Goal: Information Seeking & Learning: Find specific fact

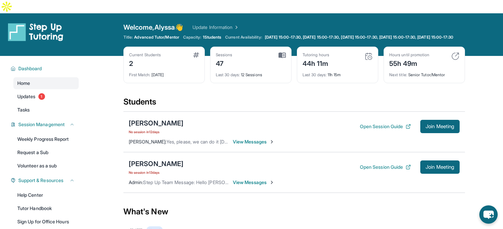
scroll to position [33, 0]
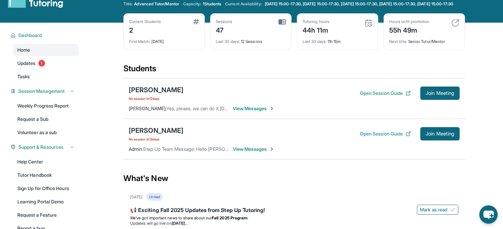
click at [272, 106] on img at bounding box center [271, 108] width 5 height 5
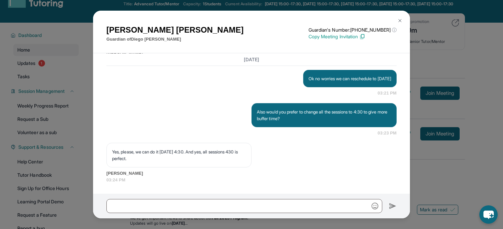
scroll to position [6450, 0]
click at [402, 21] on img at bounding box center [399, 20] width 5 height 5
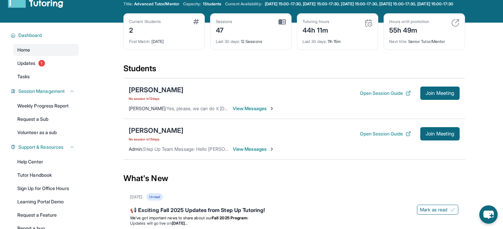
click at [160, 85] on div "[PERSON_NAME]" at bounding box center [156, 89] width 55 height 9
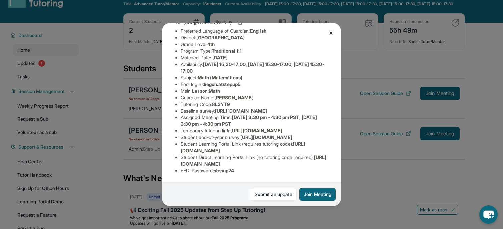
scroll to position [0, 0]
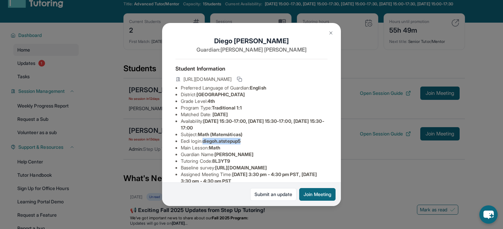
drag, startPoint x: 248, startPoint y: 148, endPoint x: 206, endPoint y: 145, distance: 41.8
click at [206, 145] on li "Eedi login : [PERSON_NAME].atstepup5" at bounding box center [254, 141] width 147 height 7
copy span "diegoh.atstepup5"
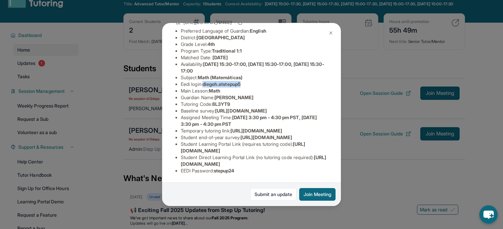
scroll to position [127, 0]
drag, startPoint x: 242, startPoint y: 166, endPoint x: 218, endPoint y: 166, distance: 24.7
click at [218, 168] on li "EEDI Password : stepup24" at bounding box center [254, 171] width 147 height 7
copy span "stepup24"
